Goal: Transaction & Acquisition: Book appointment/travel/reservation

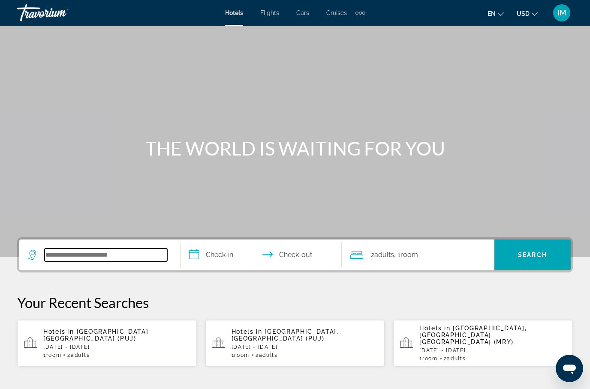
click at [130, 251] on input "Search hotel destination" at bounding box center [106, 255] width 123 height 13
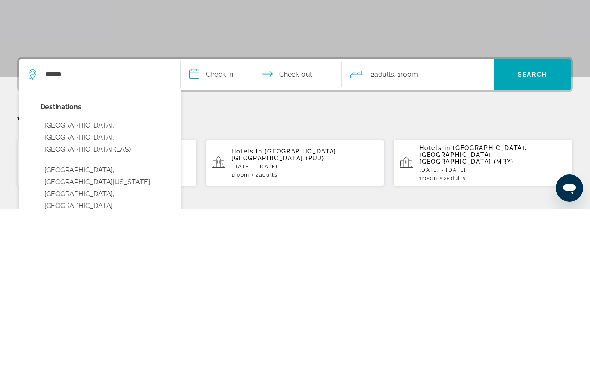
click at [128, 298] on button "[GEOGRAPHIC_DATA], [GEOGRAPHIC_DATA], [GEOGRAPHIC_DATA] (LAS)" at bounding box center [106, 318] width 132 height 40
type input "**********"
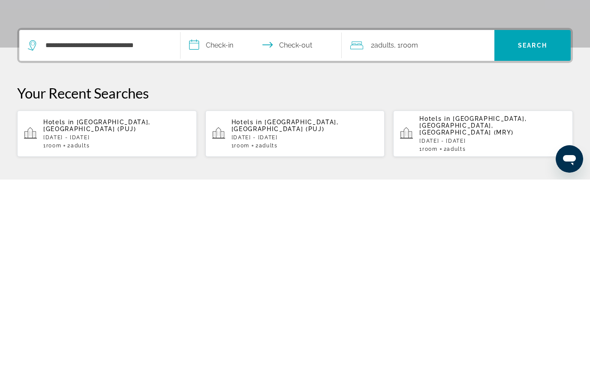
click at [213, 240] on input "**********" at bounding box center [262, 256] width 165 height 33
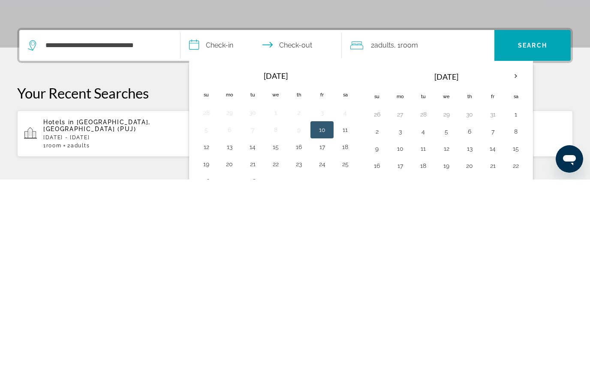
scroll to position [210, 0]
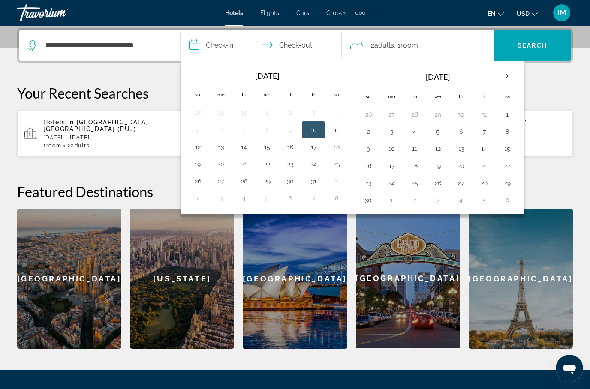
click at [200, 163] on button "19" at bounding box center [198, 164] width 14 height 12
click at [291, 163] on button "23" at bounding box center [290, 164] width 14 height 12
type input "**********"
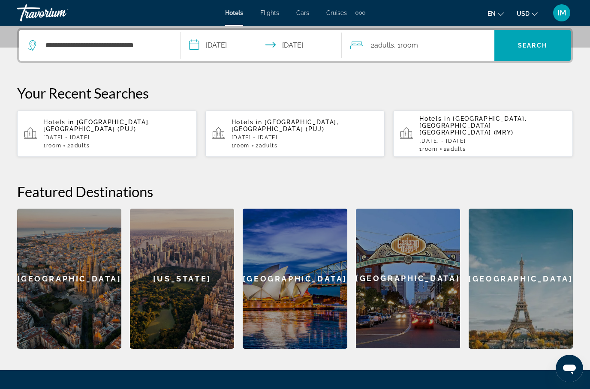
click at [541, 45] on span "Search" at bounding box center [532, 45] width 29 height 7
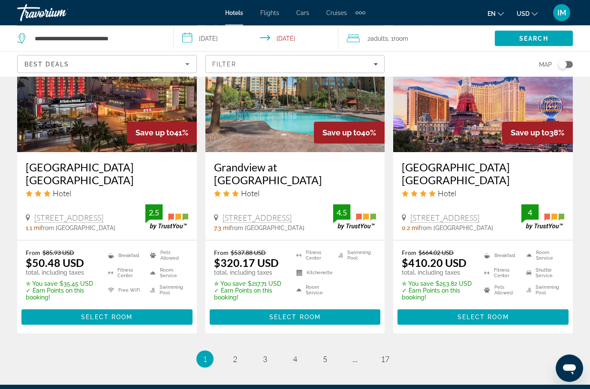
scroll to position [1118, 0]
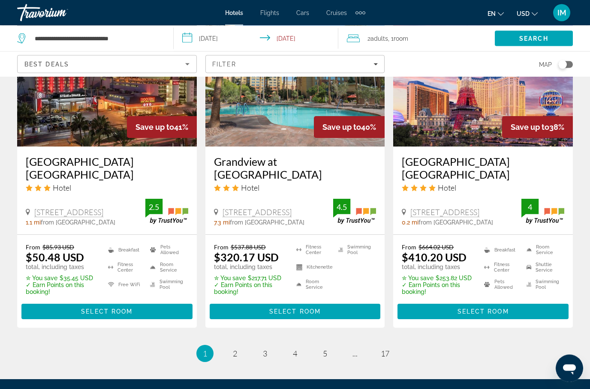
click at [243, 345] on ul "1 / 17 You're on page 1 page 2 page 3 page 4 page 5 page ... page 17" at bounding box center [294, 353] width 555 height 17
click at [238, 347] on link "page 2" at bounding box center [235, 354] width 15 height 15
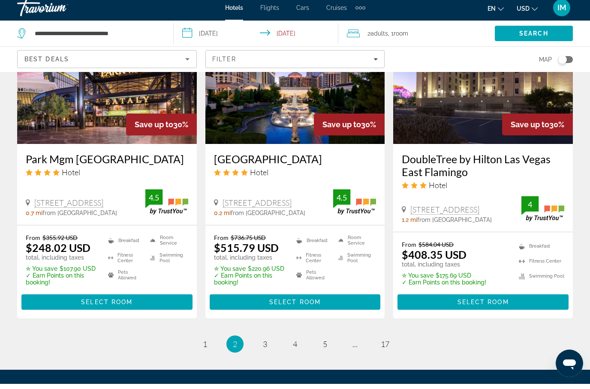
scroll to position [1172, 0]
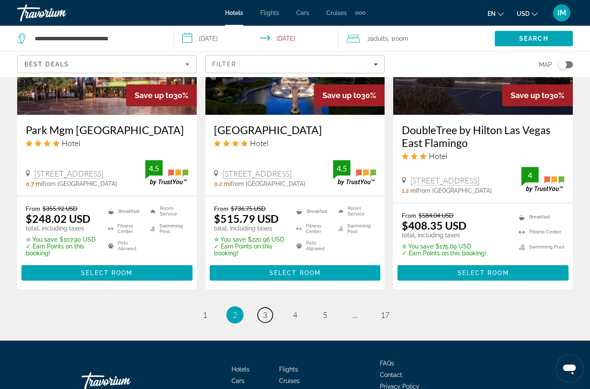
click at [263, 310] on span "3" at bounding box center [265, 314] width 4 height 9
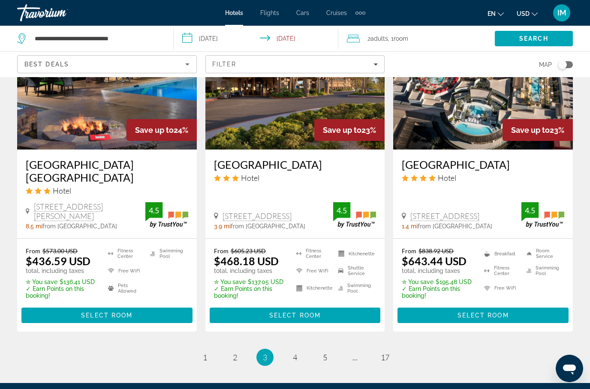
scroll to position [1099, 0]
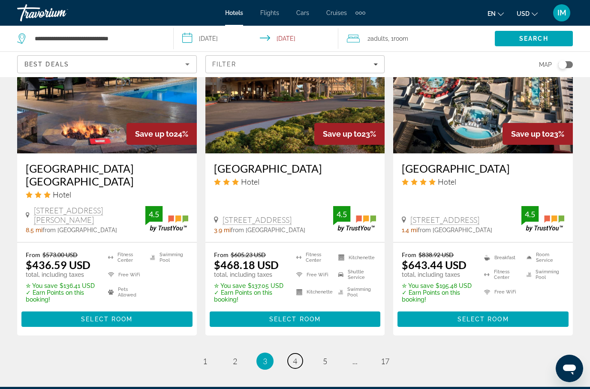
click at [301, 354] on link "page 4" at bounding box center [295, 361] width 15 height 15
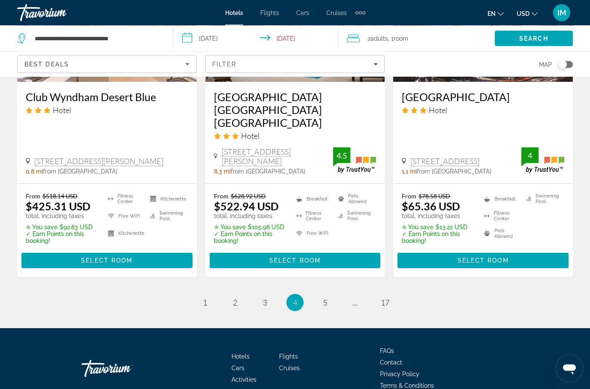
scroll to position [1154, 0]
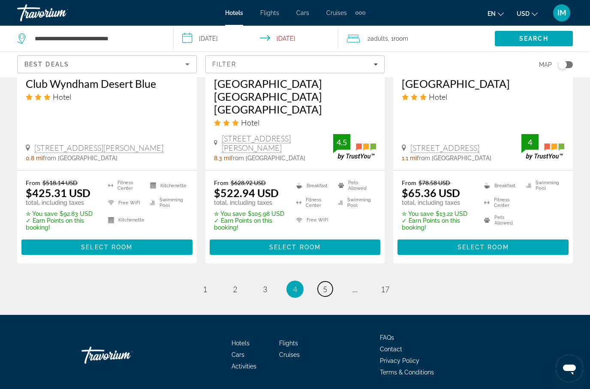
click at [326, 291] on span "5" at bounding box center [325, 289] width 4 height 9
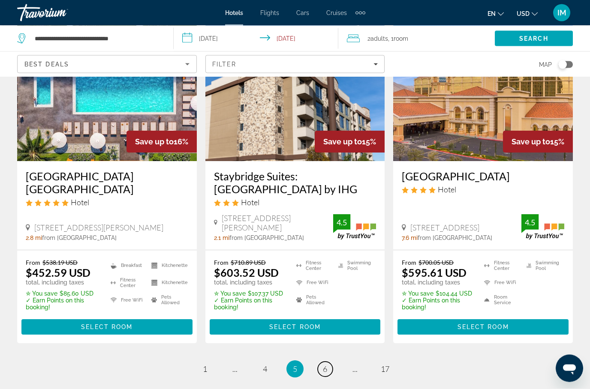
scroll to position [1092, 0]
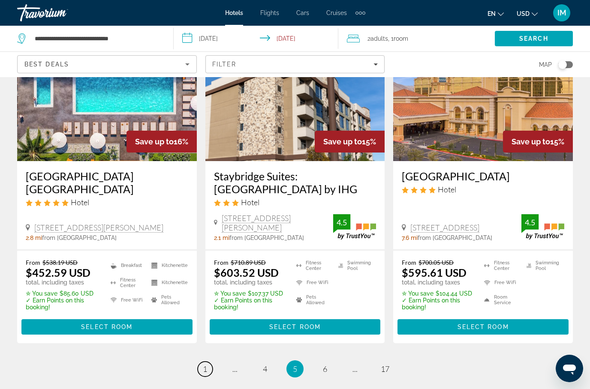
click at [207, 364] on span "1" at bounding box center [205, 368] width 4 height 9
